Goal: Task Accomplishment & Management: Use online tool/utility

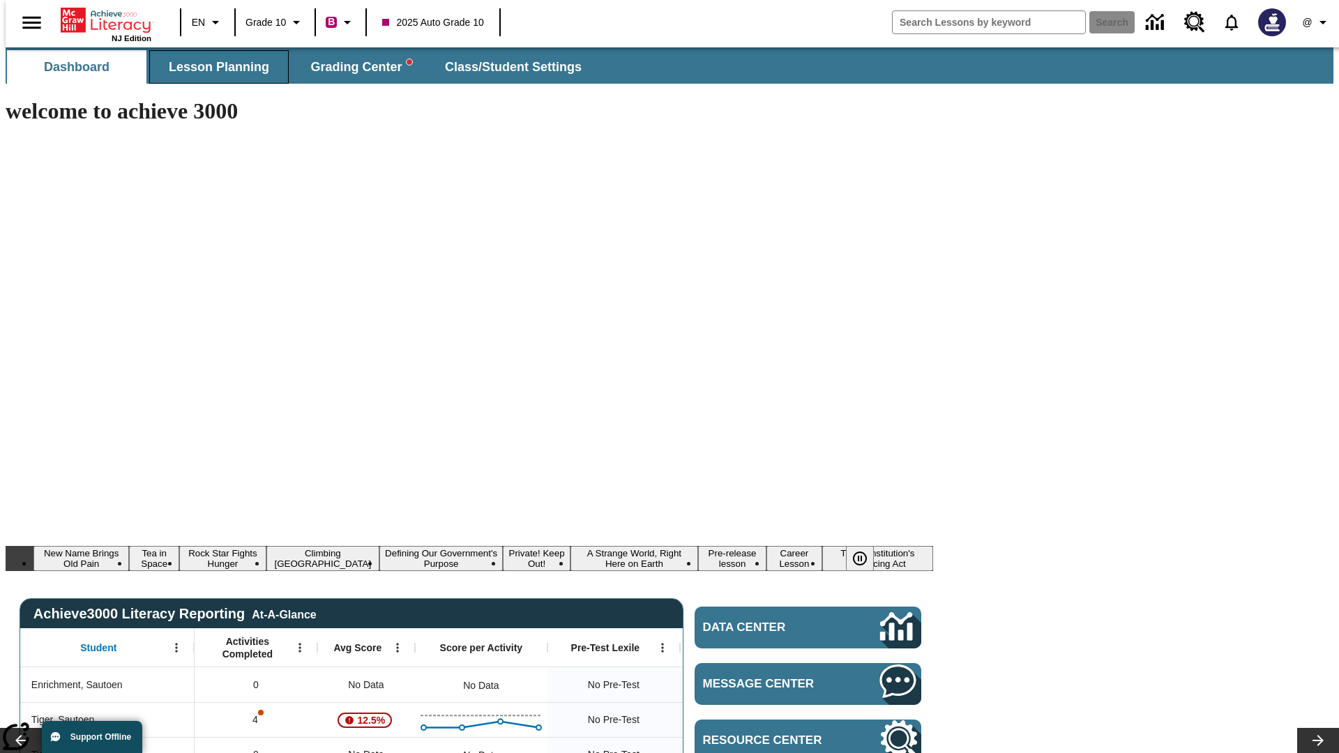
click at [213, 67] on span "Lesson Planning" at bounding box center [219, 67] width 100 height 16
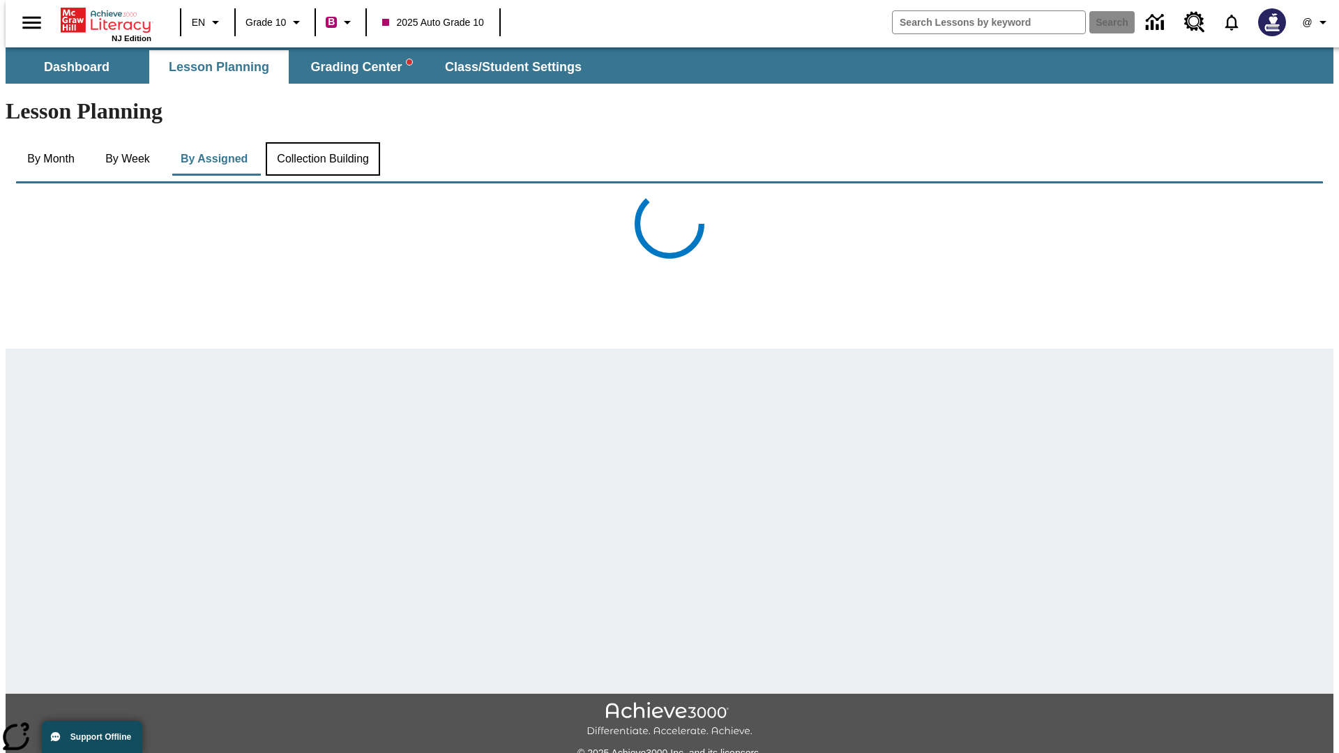
click at [321, 142] on button "Collection Building" at bounding box center [323, 158] width 114 height 33
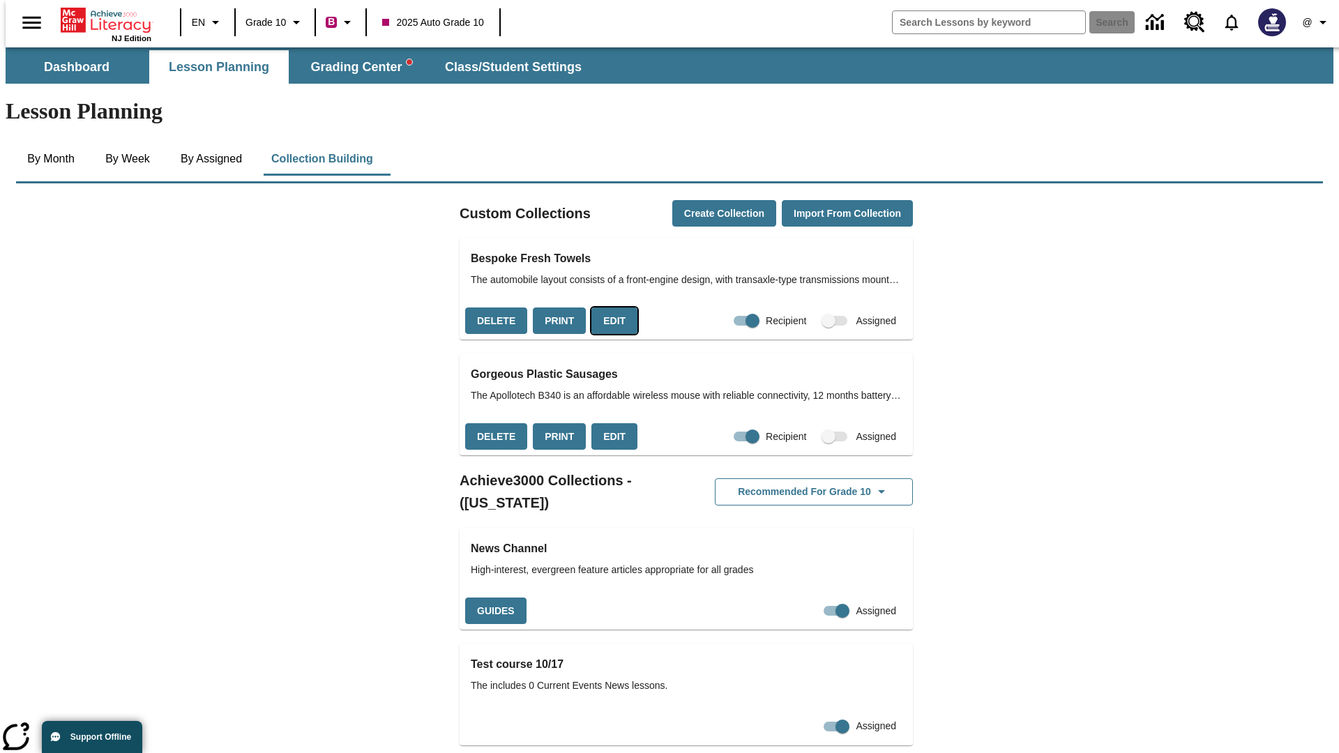
click at [609, 307] on button "Edit" at bounding box center [614, 320] width 46 height 27
